Goal: Task Accomplishment & Management: Use online tool/utility

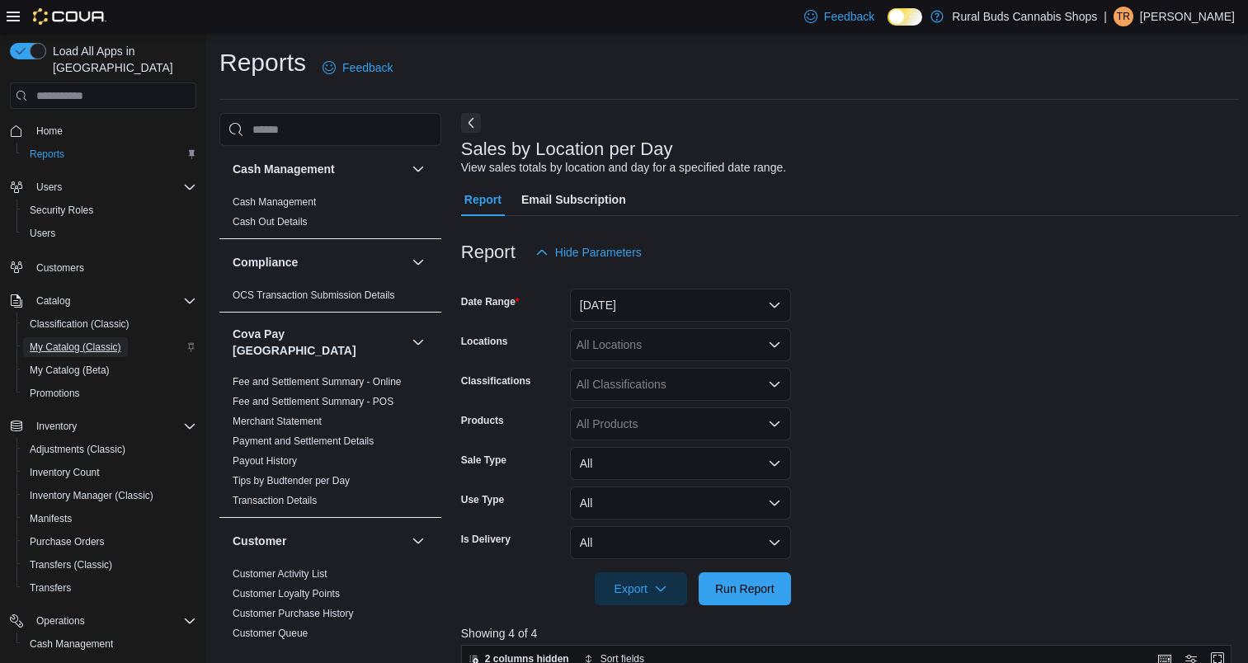
drag, startPoint x: 0, startPoint y: 0, endPoint x: 90, endPoint y: 183, distance: 204.0
click at [90, 337] on span "My Catalog (Classic)" at bounding box center [76, 347] width 92 height 20
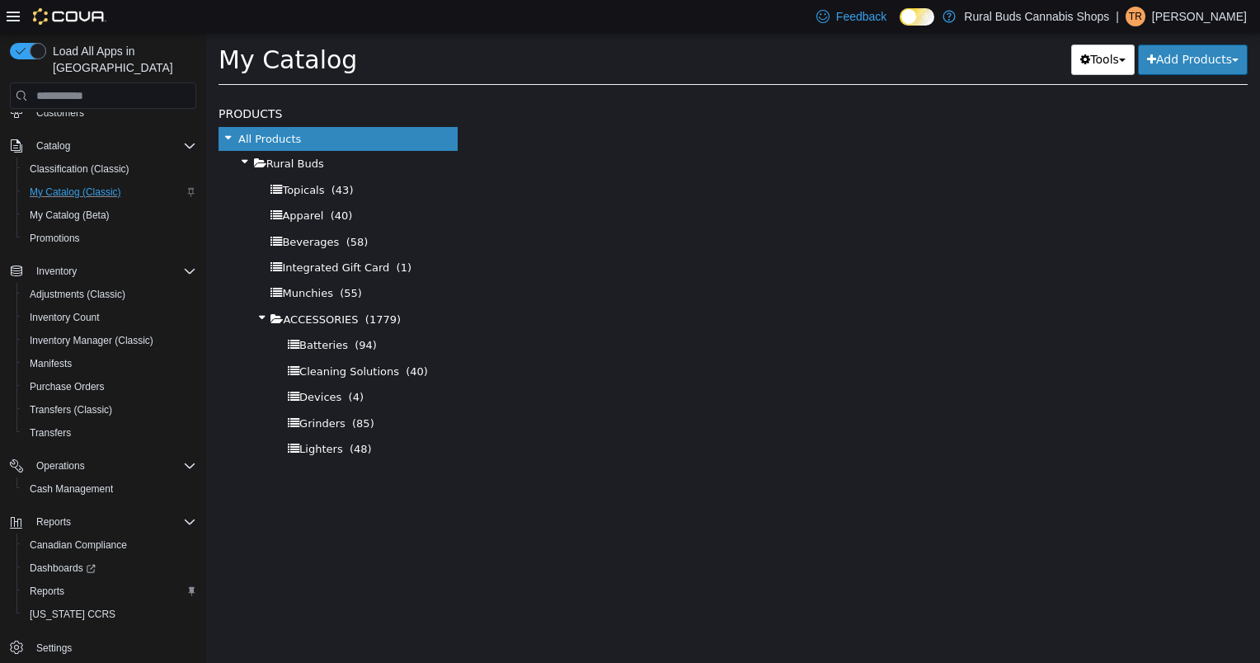
select select "**********"
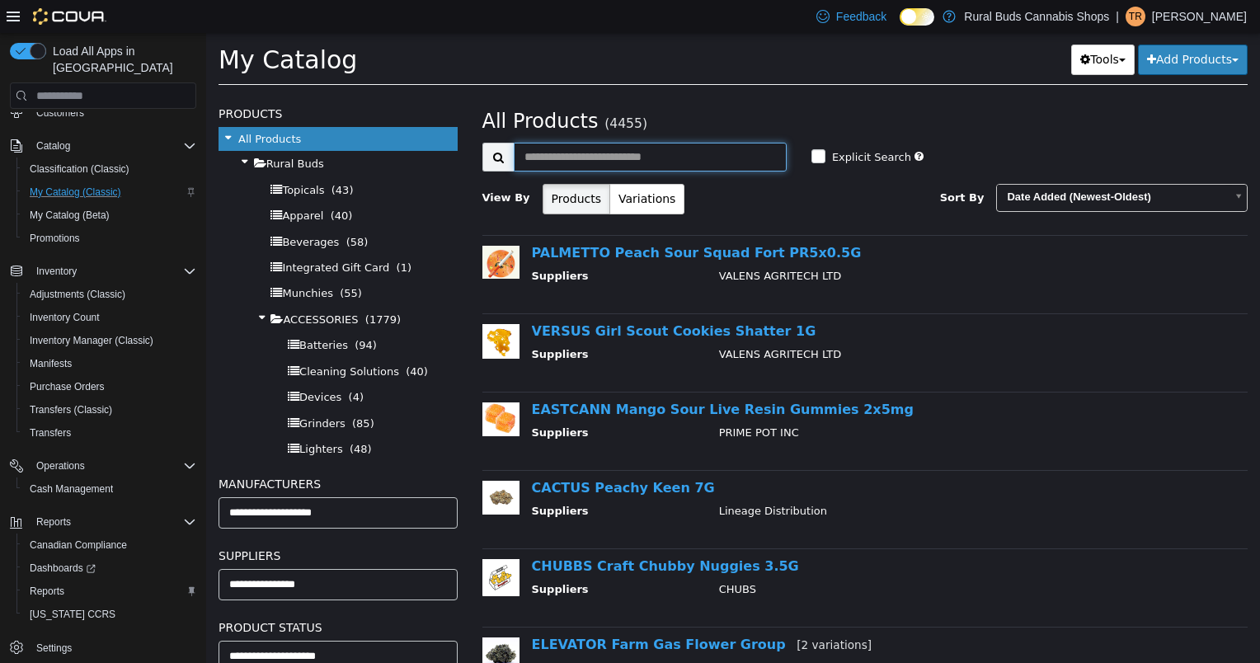
click at [637, 153] on input "text" at bounding box center [650, 157] width 273 height 29
type input "**********"
select select "**********"
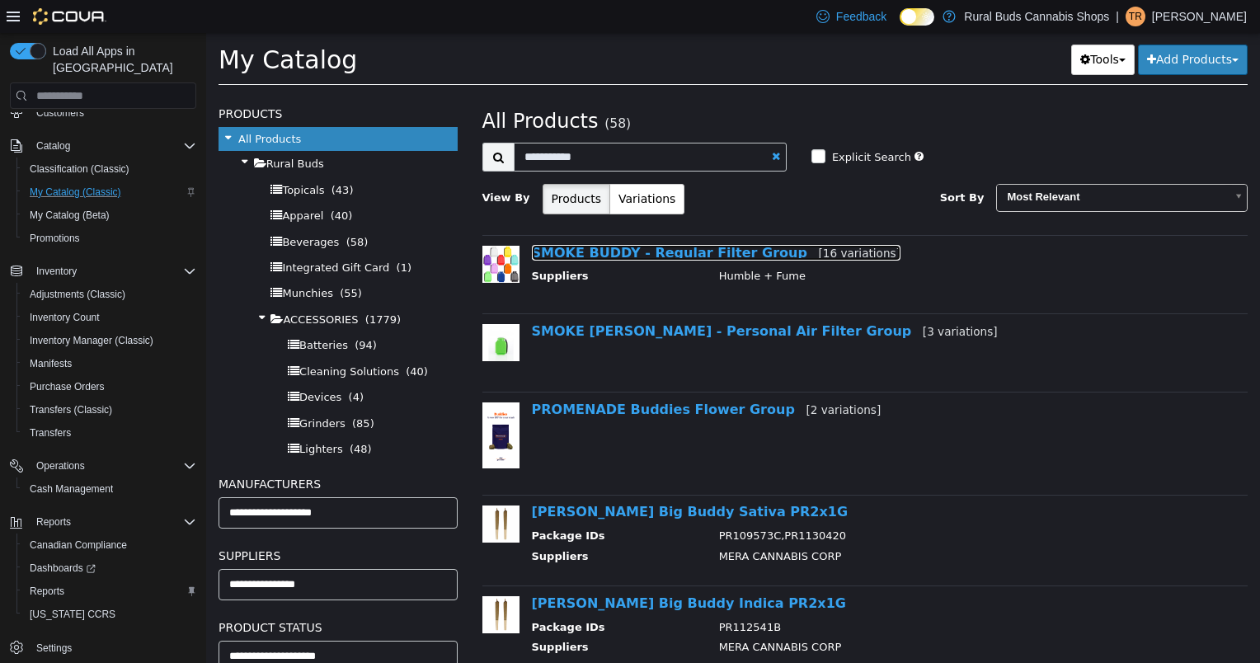
click at [653, 250] on link "SMOKE BUDDY - Regular Filter Group [16 variations]" at bounding box center [716, 253] width 369 height 16
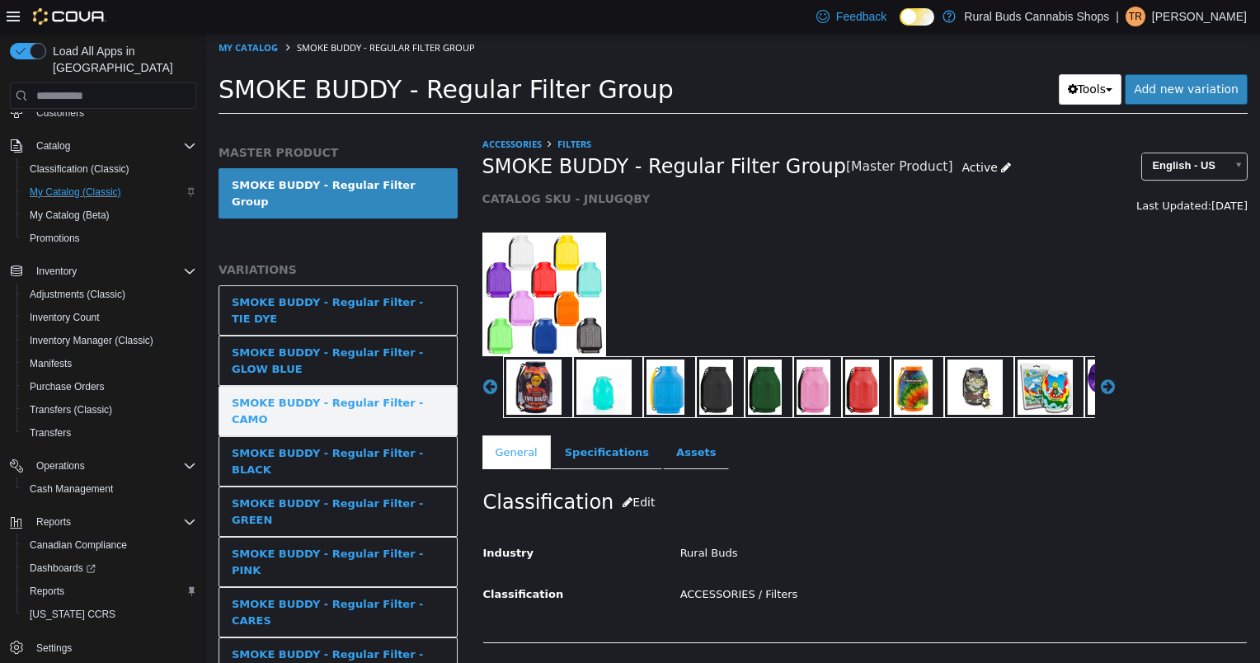
click at [362, 395] on div "SMOKE BUDDY - Regular Filter - CAMO" at bounding box center [338, 411] width 213 height 32
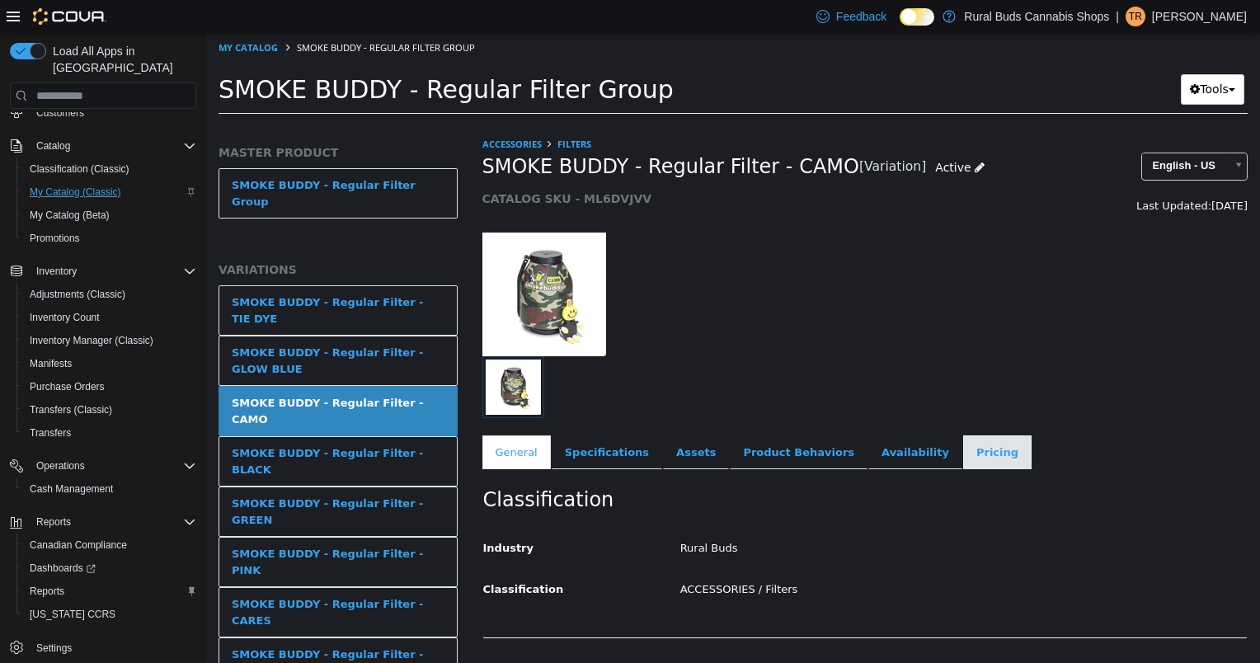
click at [963, 445] on link "Pricing" at bounding box center [997, 452] width 68 height 35
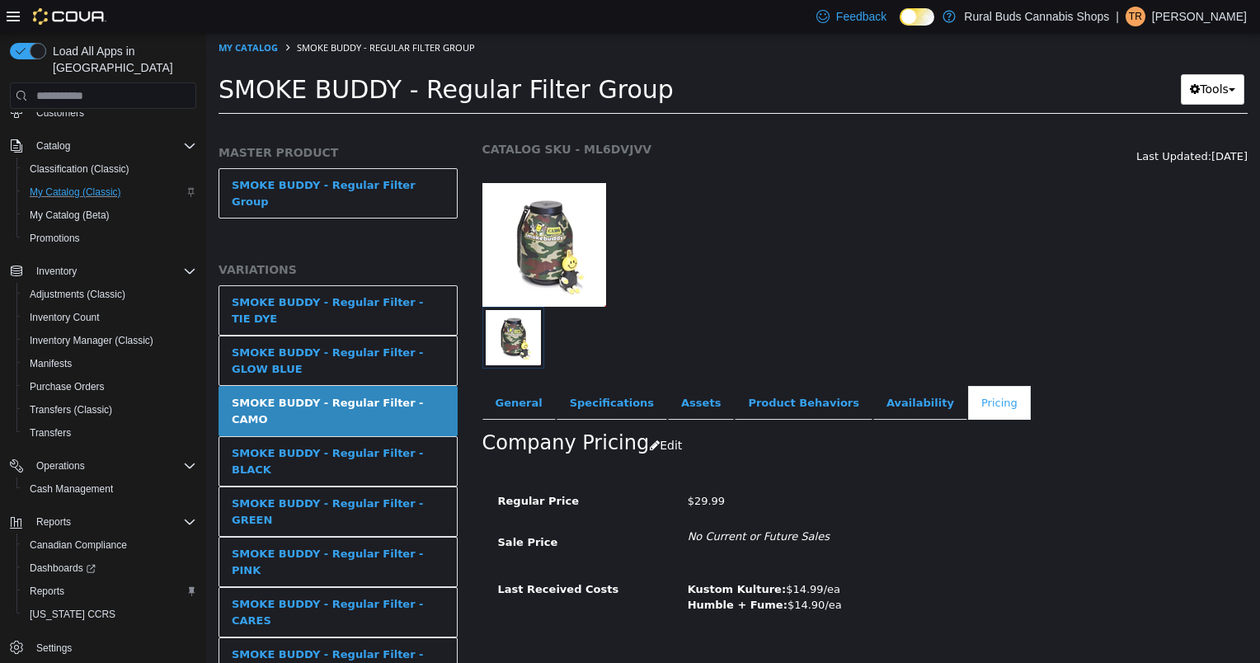
scroll to position [78, 0]
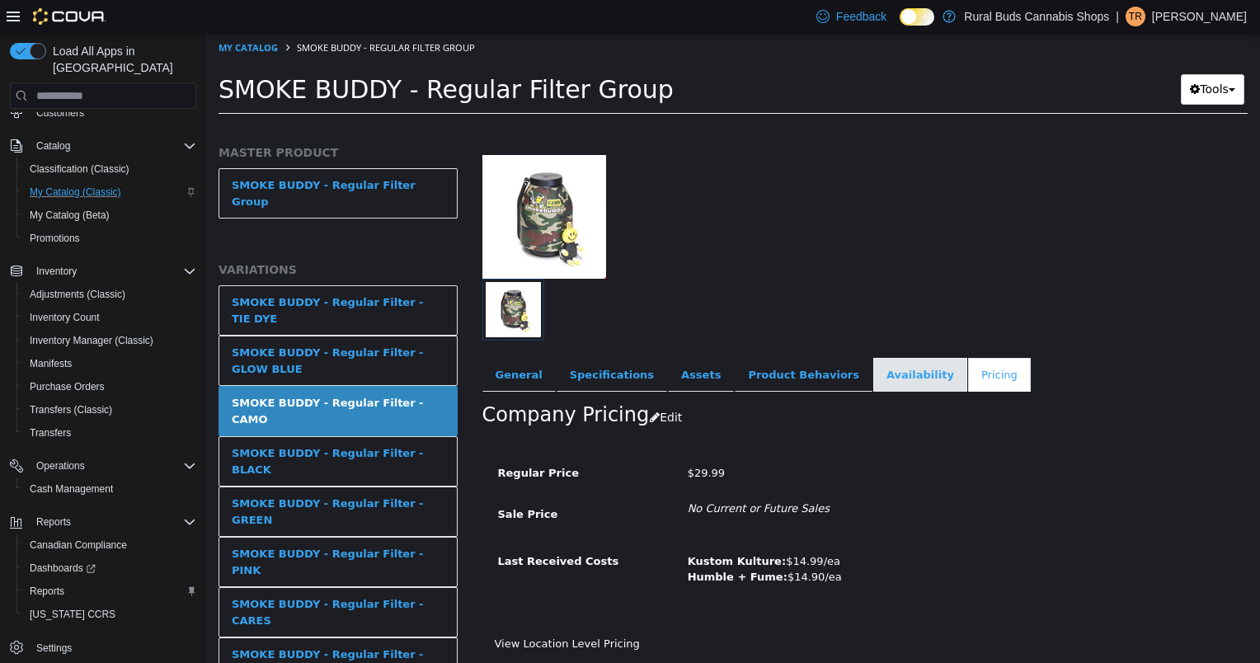
click at [873, 369] on link "Availability" at bounding box center [920, 375] width 94 height 35
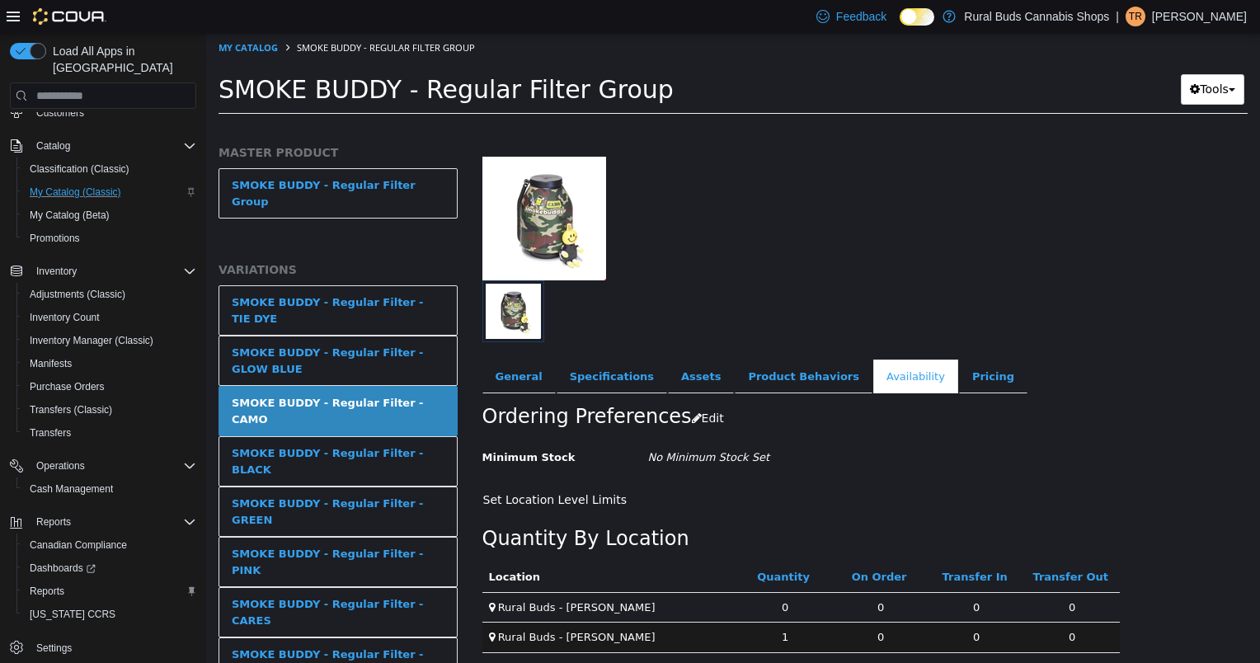
scroll to position [142, 0]
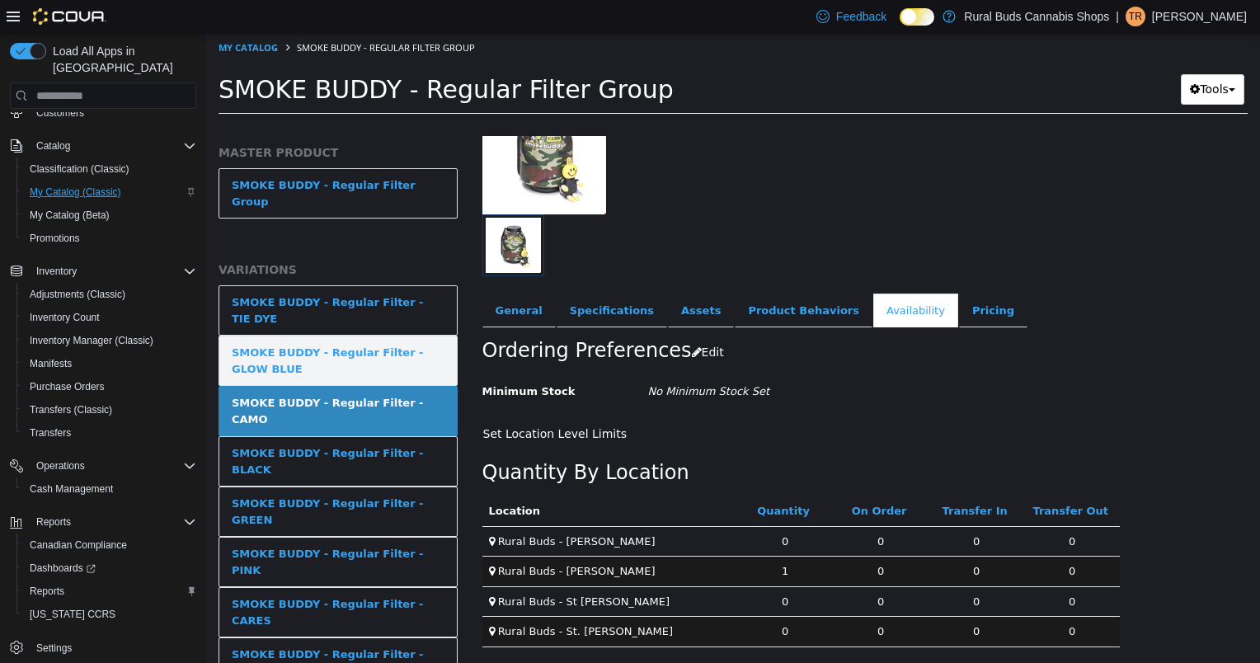
click at [313, 345] on div "SMOKE BUDDY - Regular Filter - GLOW BLUE" at bounding box center [338, 361] width 213 height 32
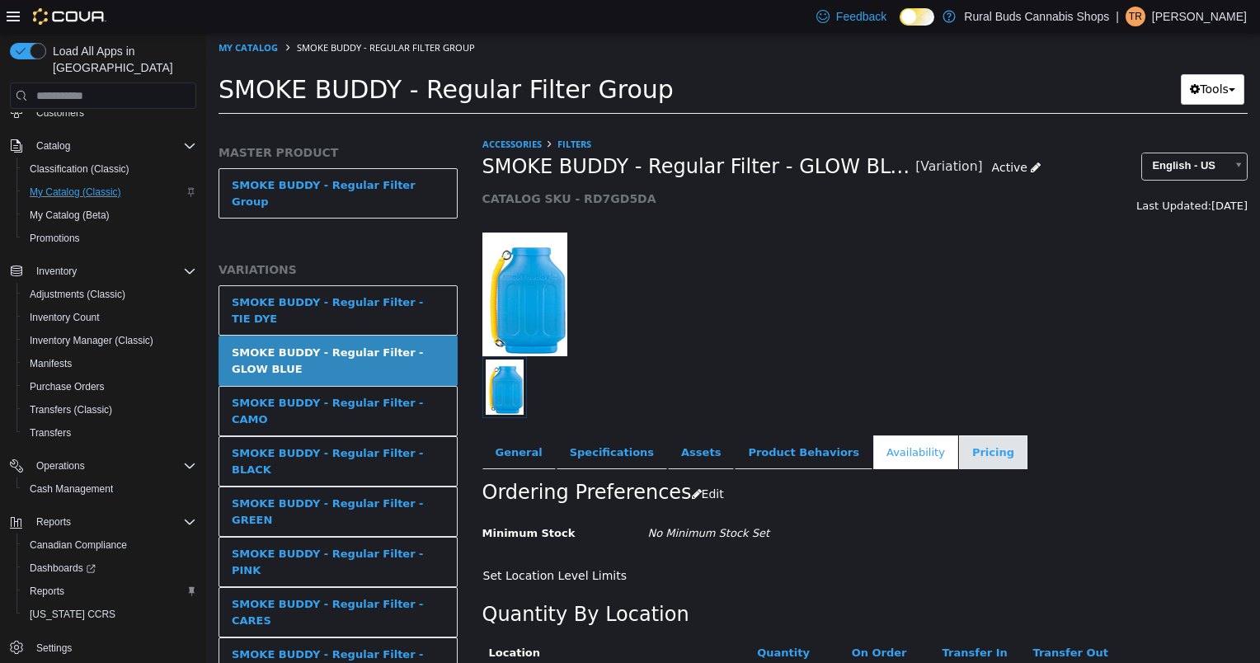
scroll to position [142, 0]
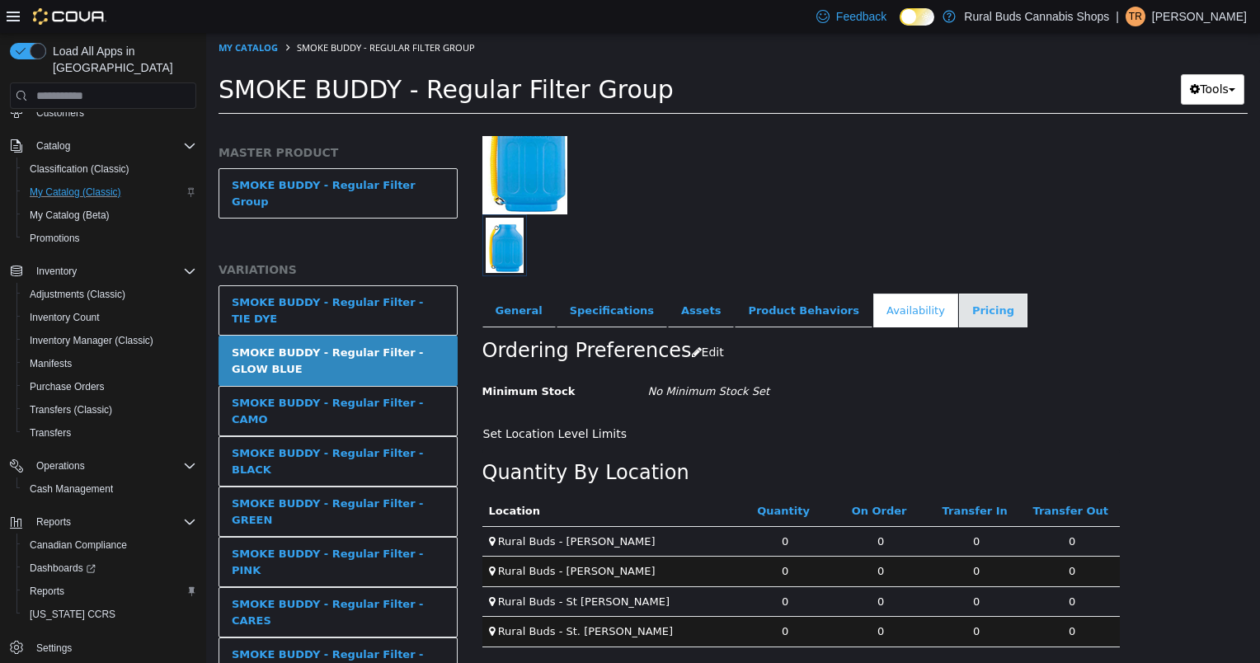
click at [959, 322] on link "Pricing" at bounding box center [993, 311] width 68 height 35
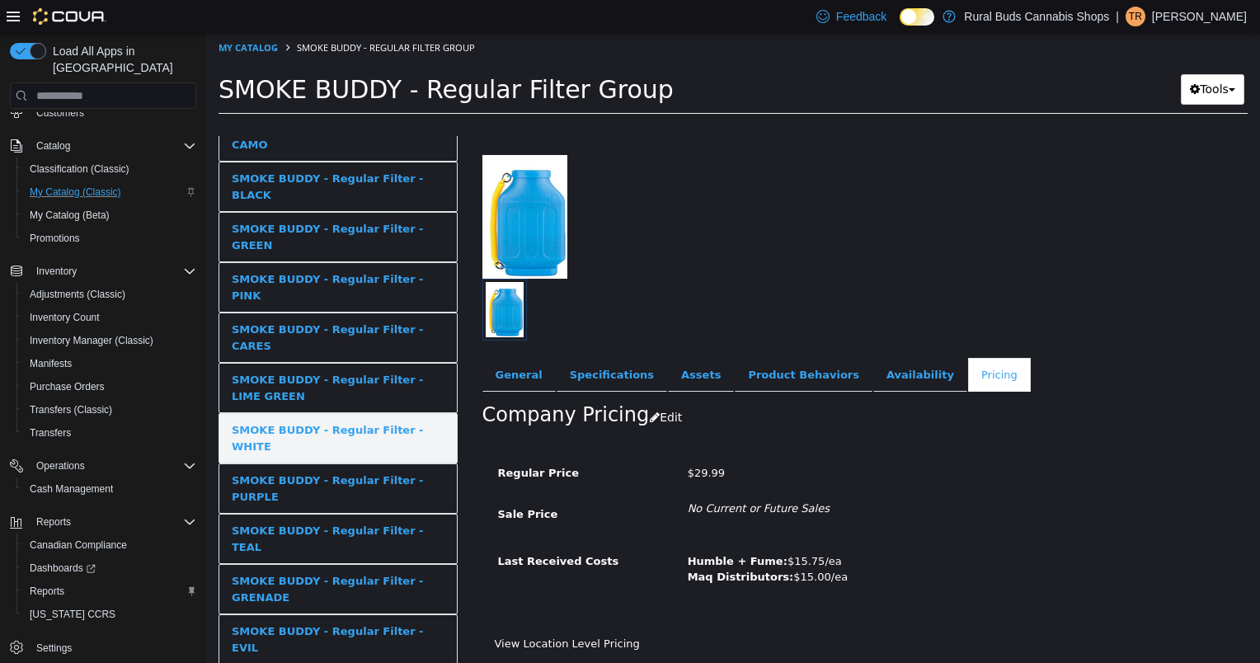
scroll to position [285, 0]
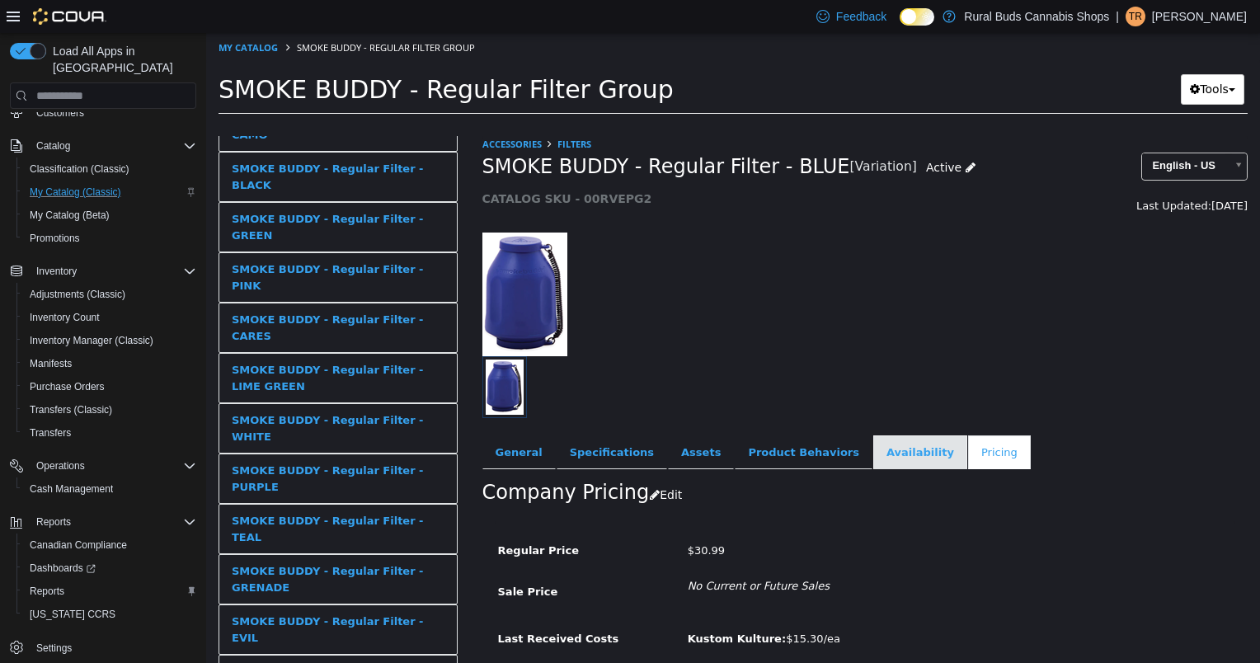
click at [873, 450] on link "Availability" at bounding box center [920, 452] width 94 height 35
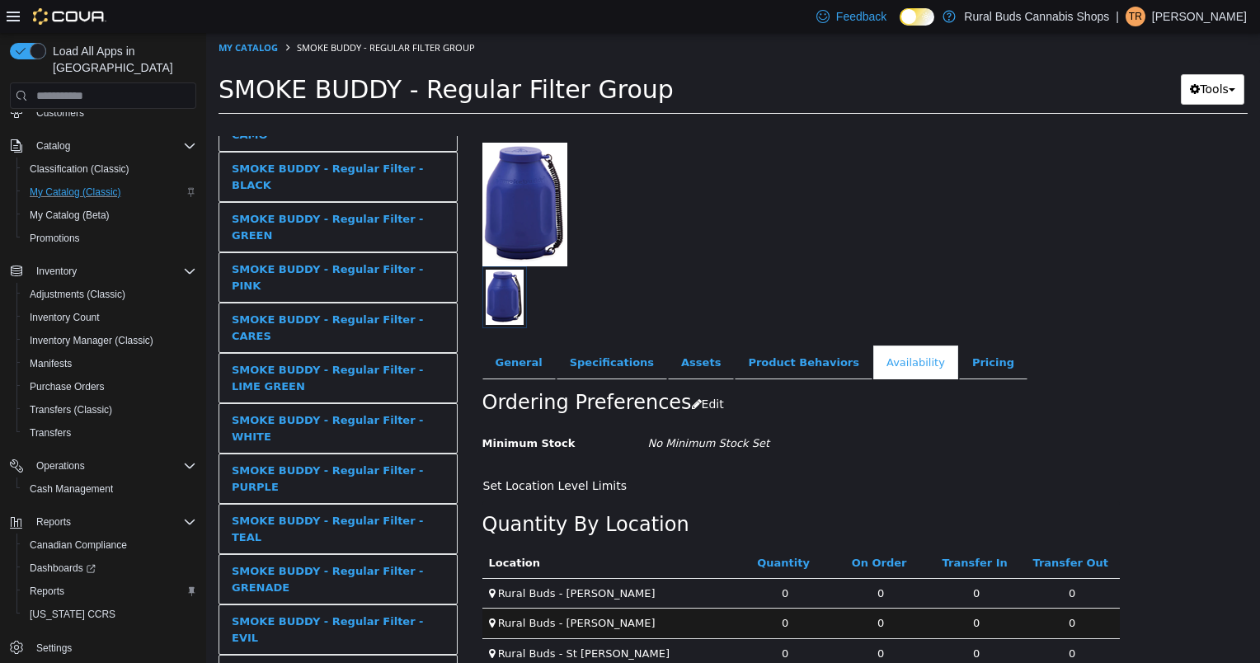
scroll to position [142, 0]
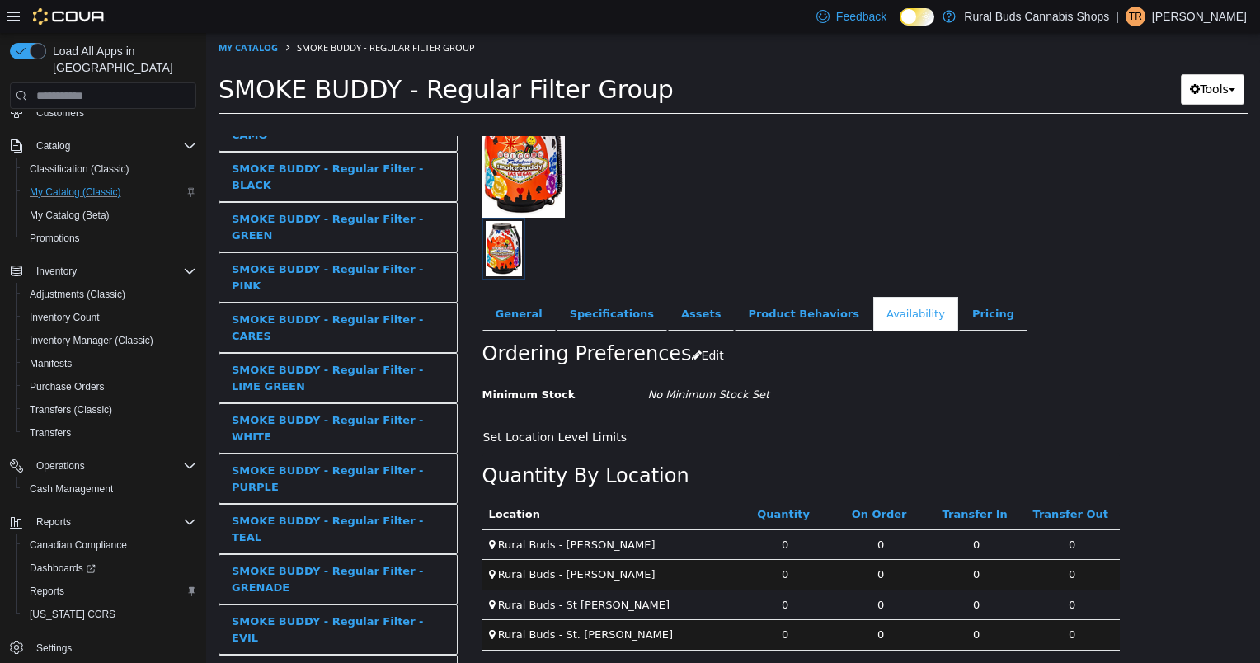
scroll to position [142, 0]
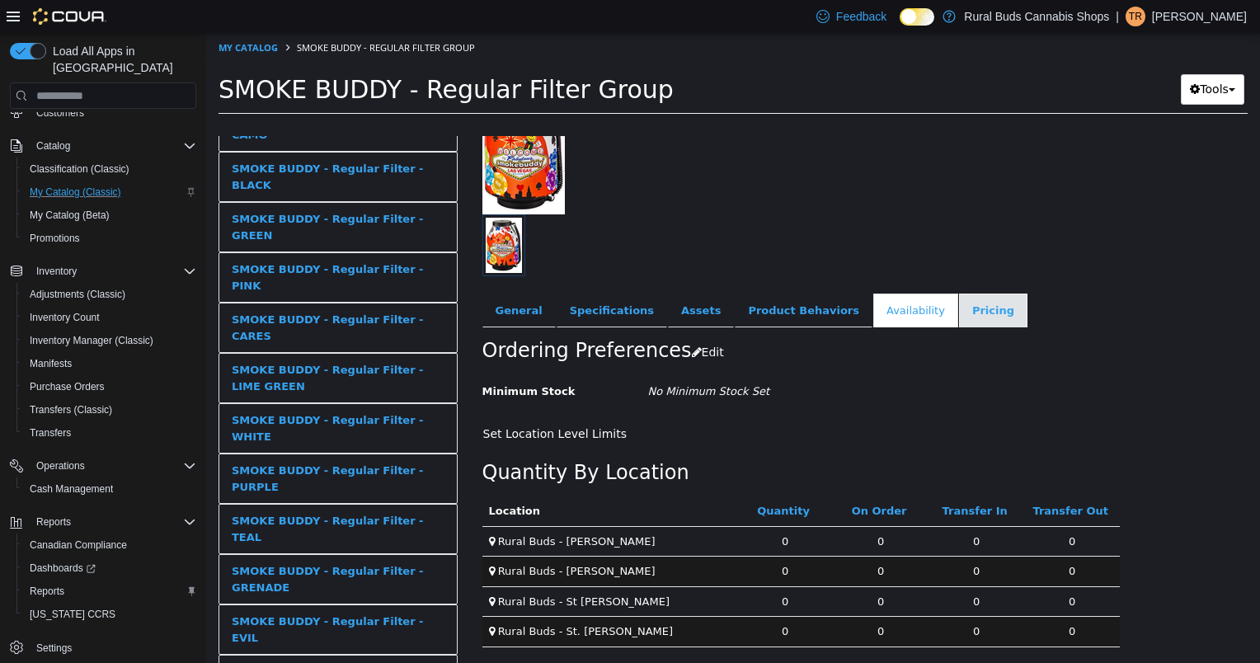
click at [959, 319] on link "Pricing" at bounding box center [993, 311] width 68 height 35
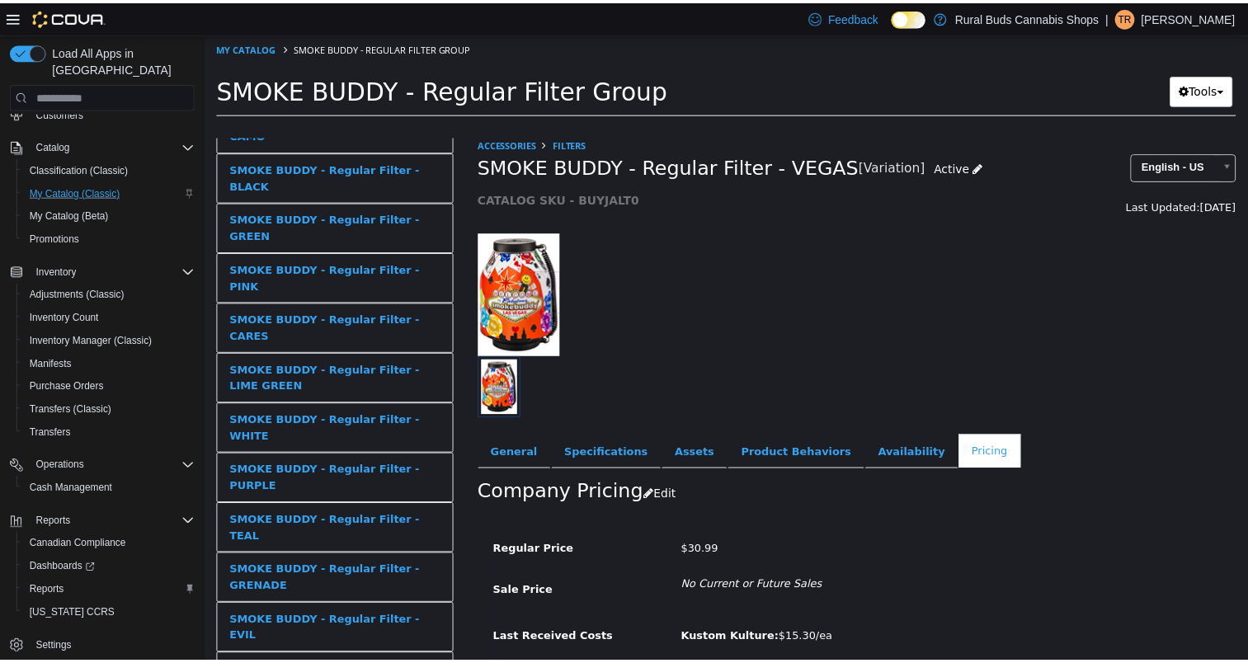
scroll to position [63, 0]
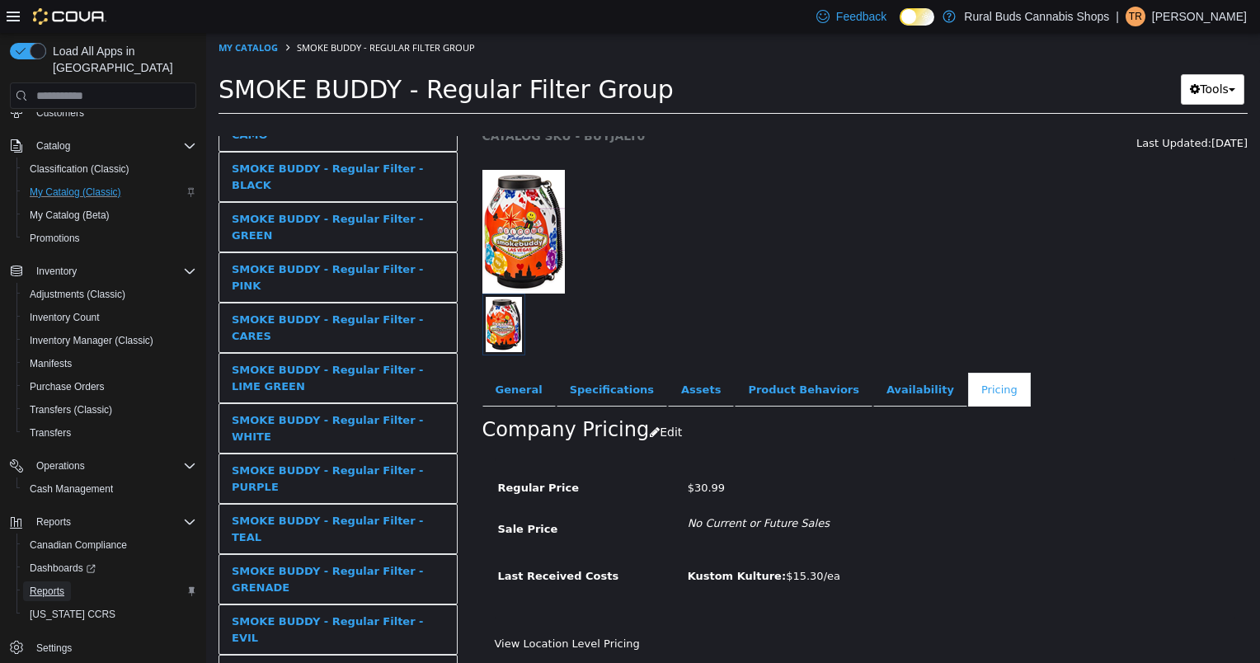
click at [45, 585] on span "Reports" at bounding box center [47, 591] width 35 height 13
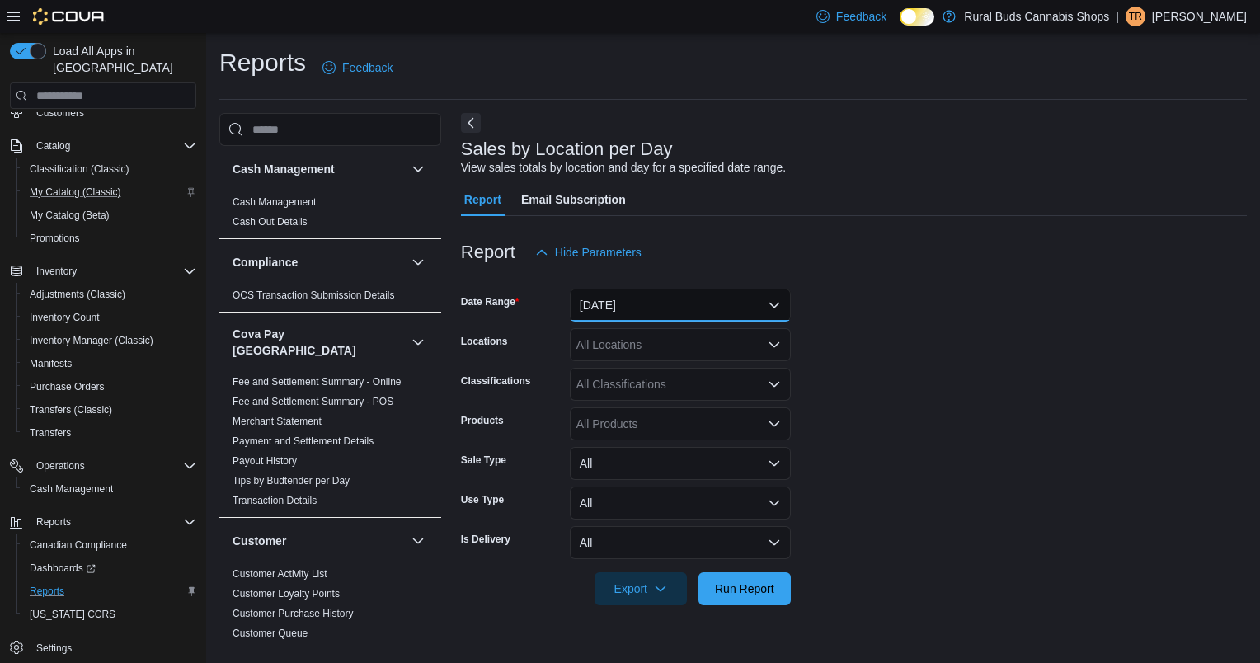
click at [661, 313] on button "[DATE]" at bounding box center [680, 305] width 221 height 33
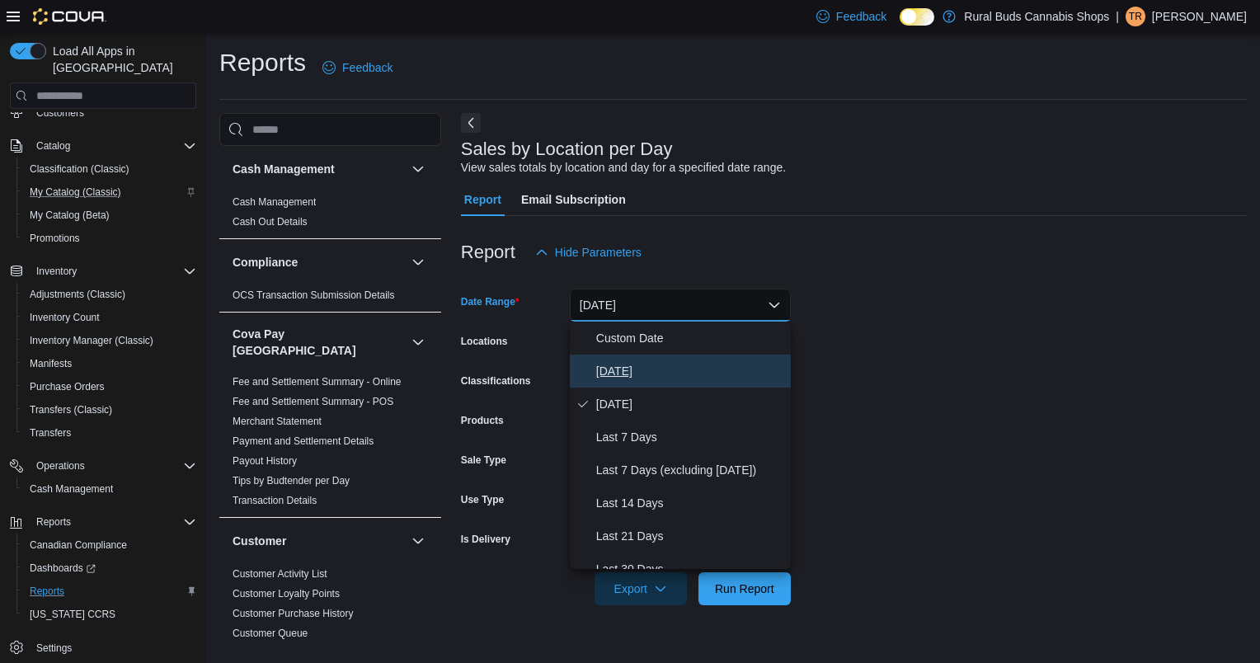
click at [628, 370] on span "[DATE]" at bounding box center [690, 371] width 188 height 20
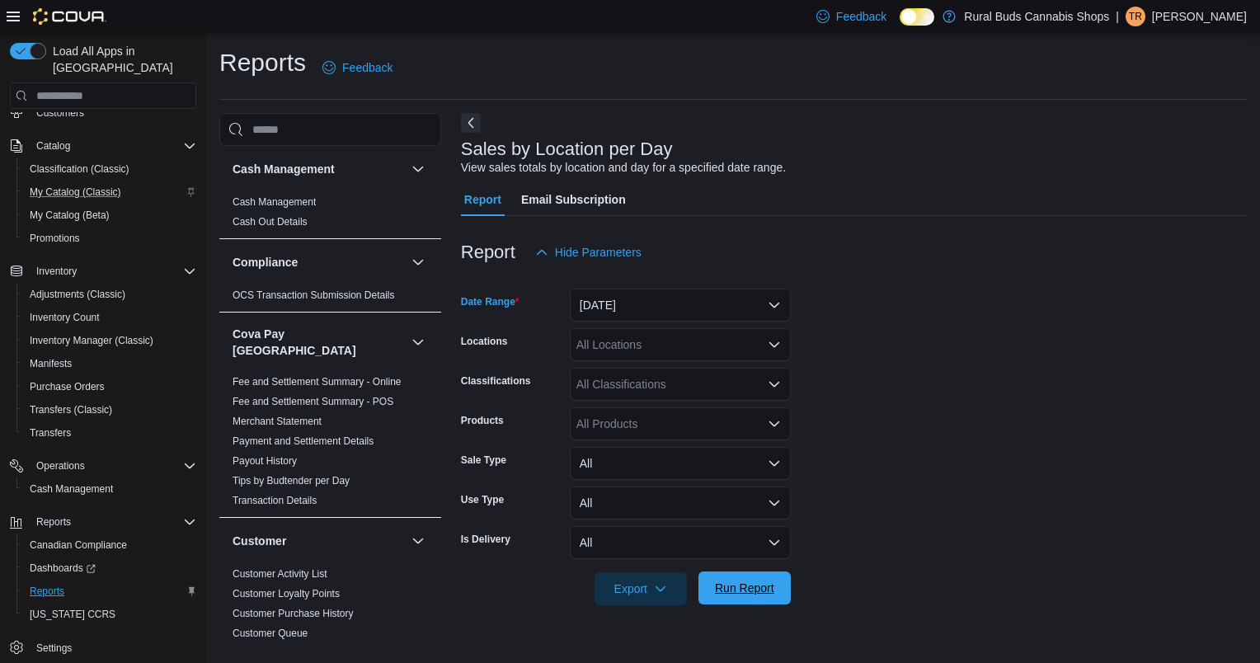
click at [741, 593] on span "Run Report" at bounding box center [744, 588] width 59 height 16
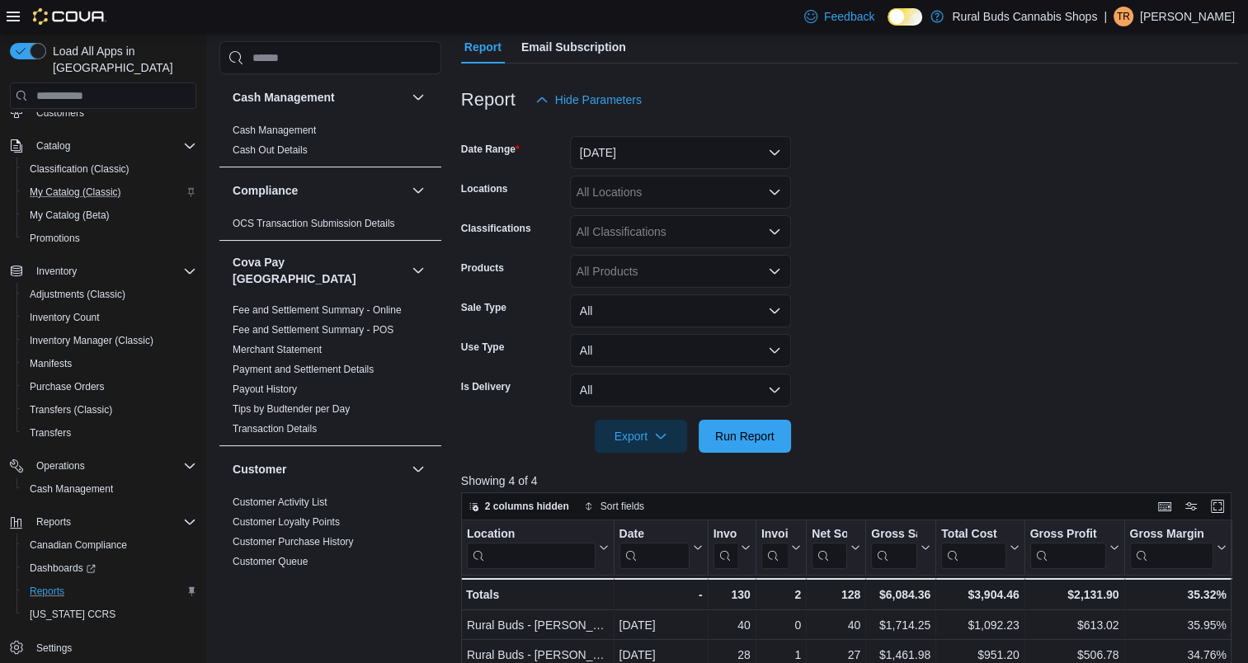
scroll to position [330, 0]
